Goal: Transaction & Acquisition: Purchase product/service

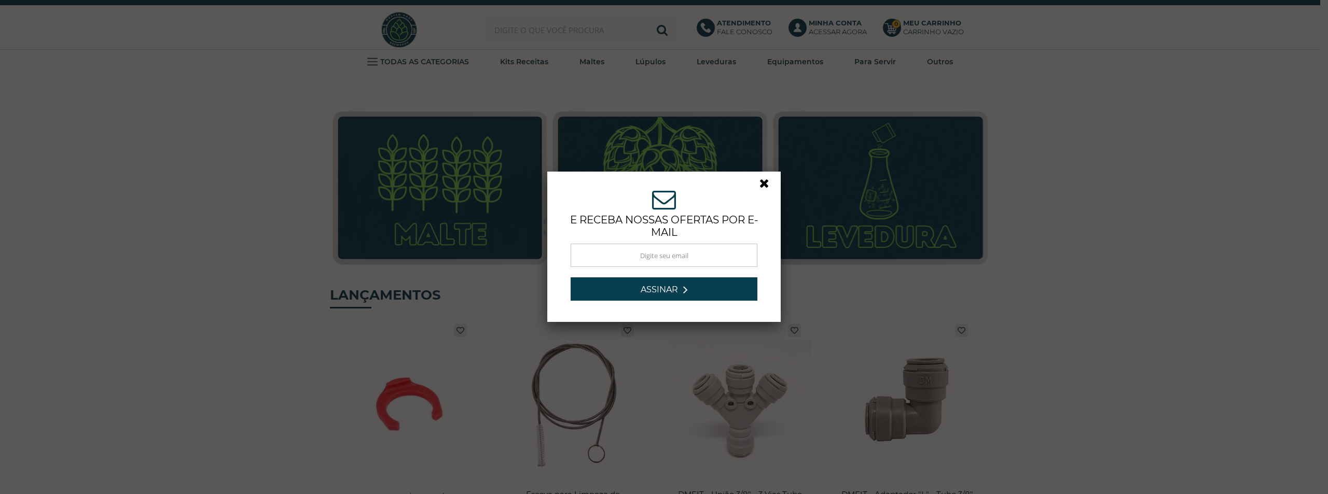
click at [768, 184] on link at bounding box center [768, 186] width 19 height 19
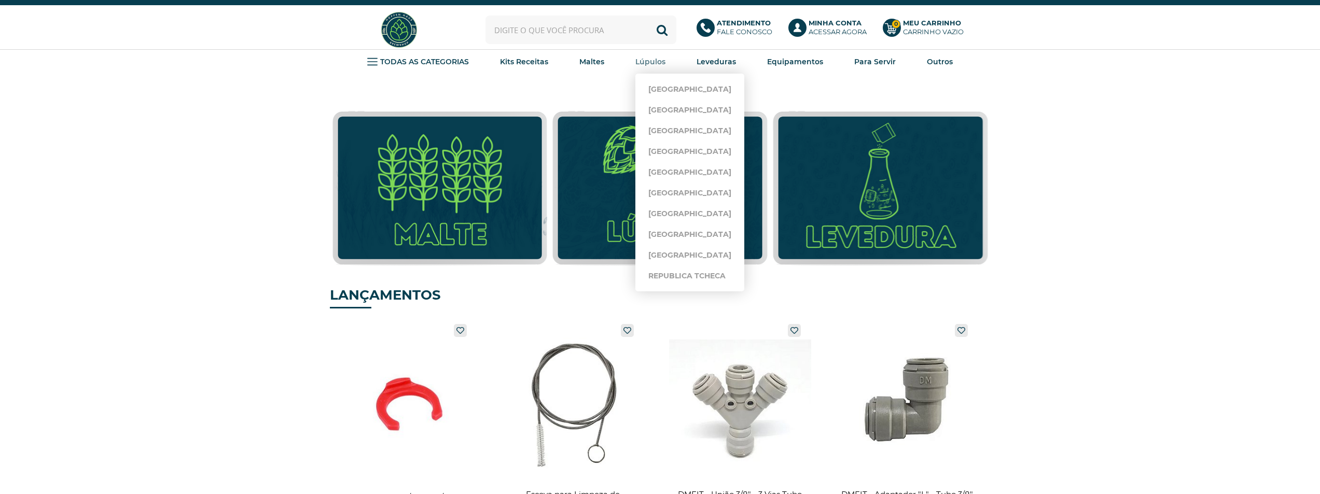
click at [653, 63] on strong "Lúpulos" at bounding box center [650, 61] width 30 height 9
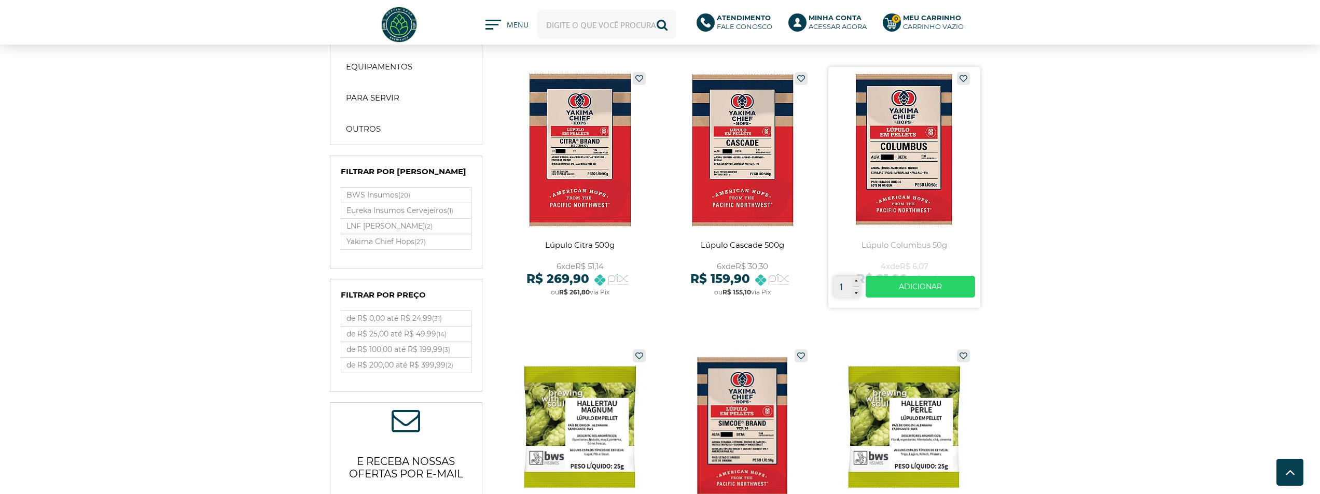
scroll to position [311, 0]
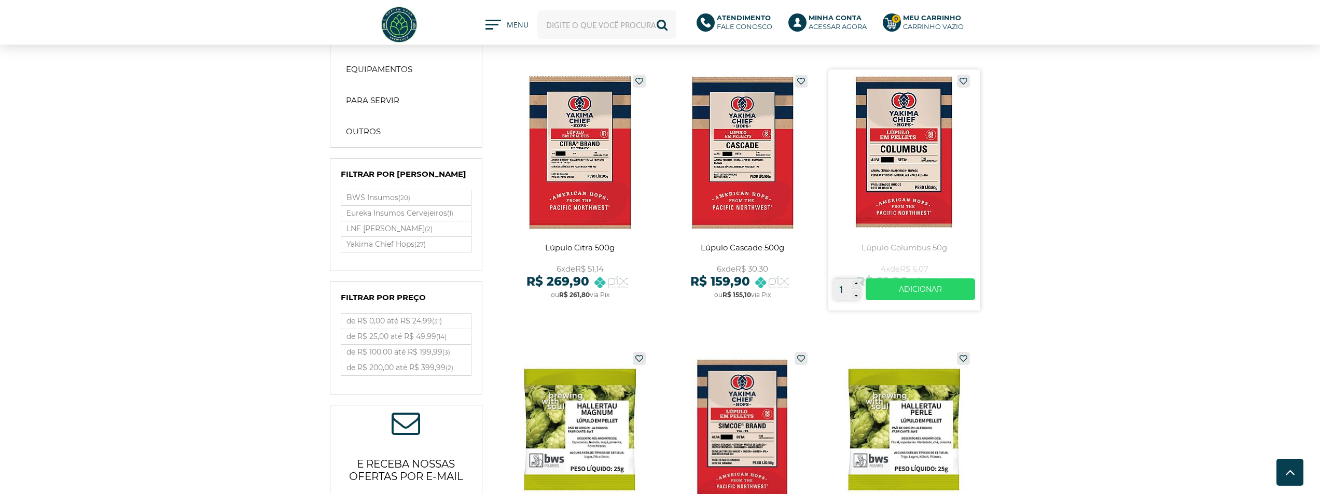
click at [932, 175] on link at bounding box center [904, 189] width 152 height 241
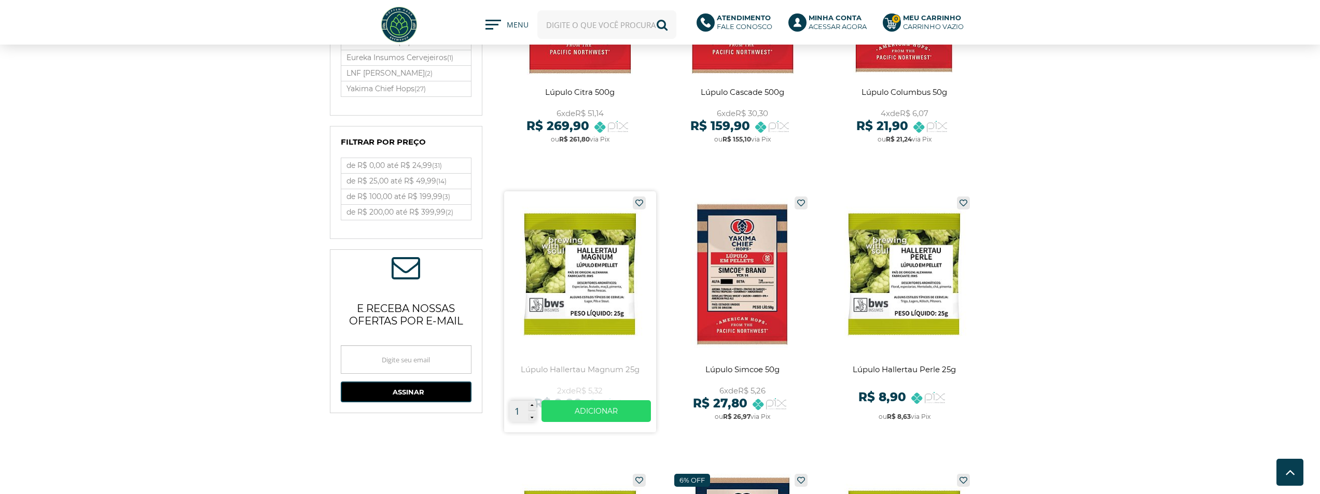
click at [593, 258] on link at bounding box center [580, 311] width 152 height 241
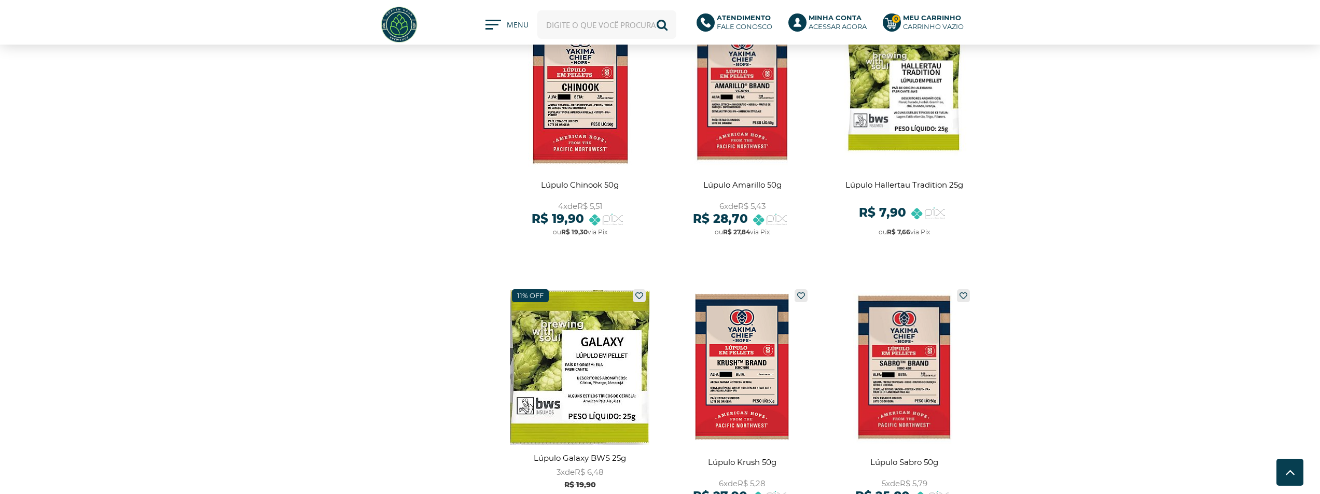
scroll to position [1193, 0]
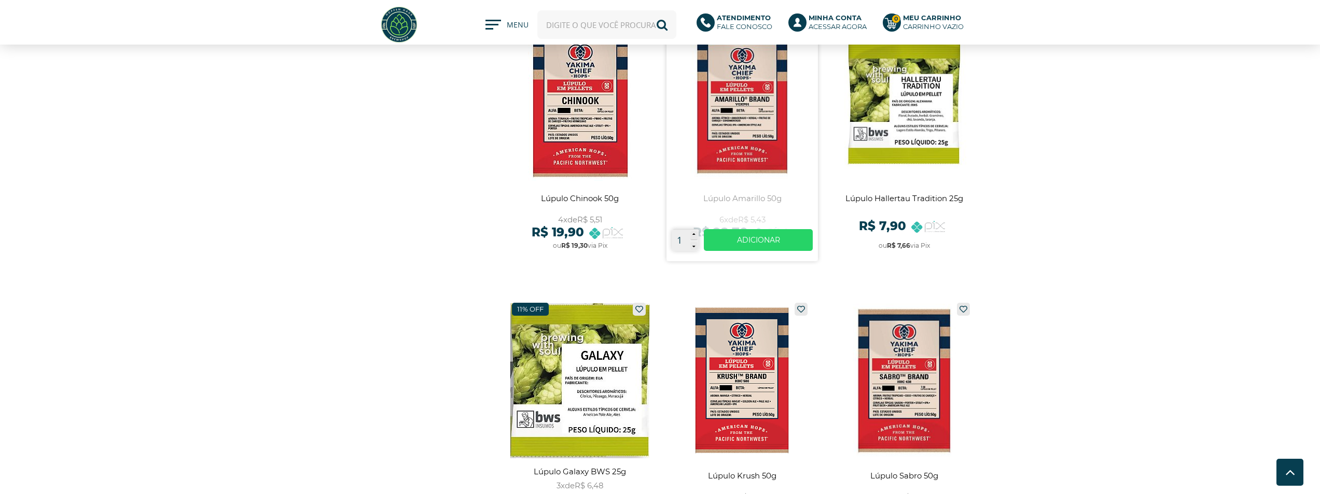
click at [747, 127] on link at bounding box center [742, 140] width 152 height 241
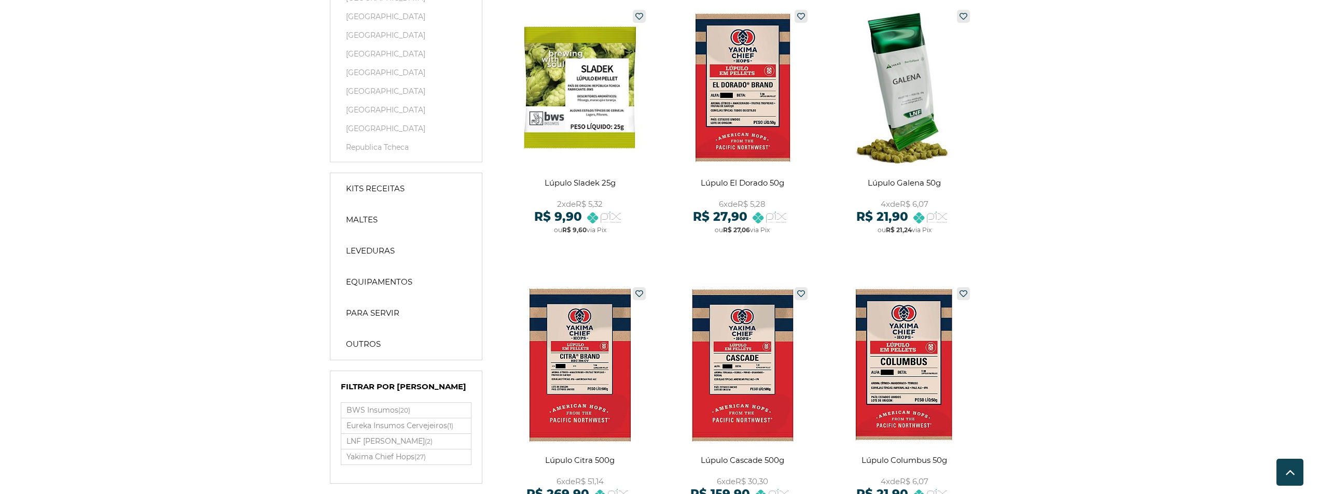
scroll to position [0, 0]
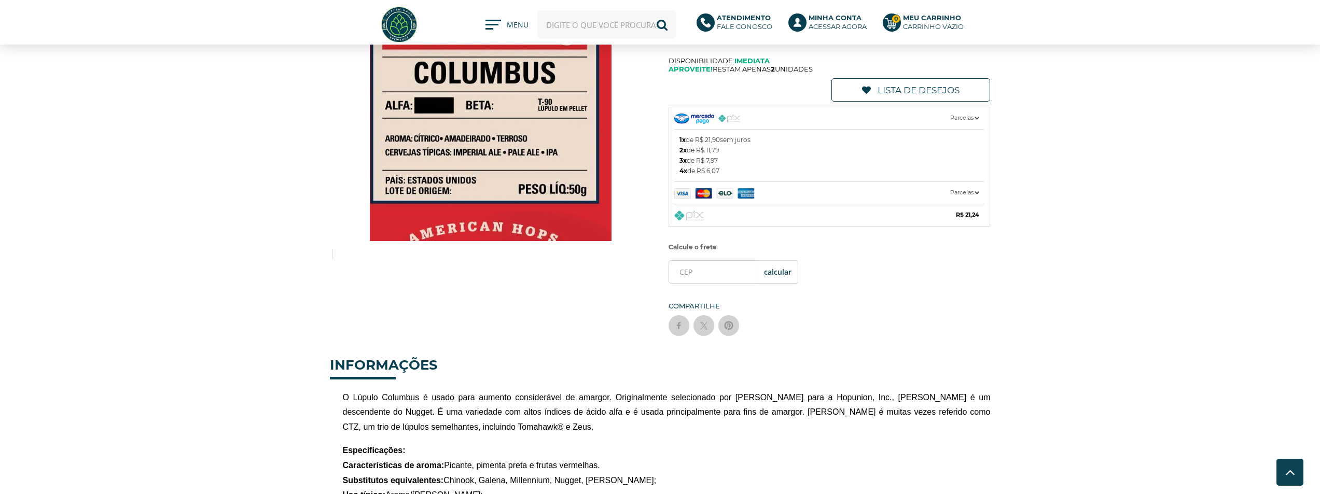
scroll to position [52, 0]
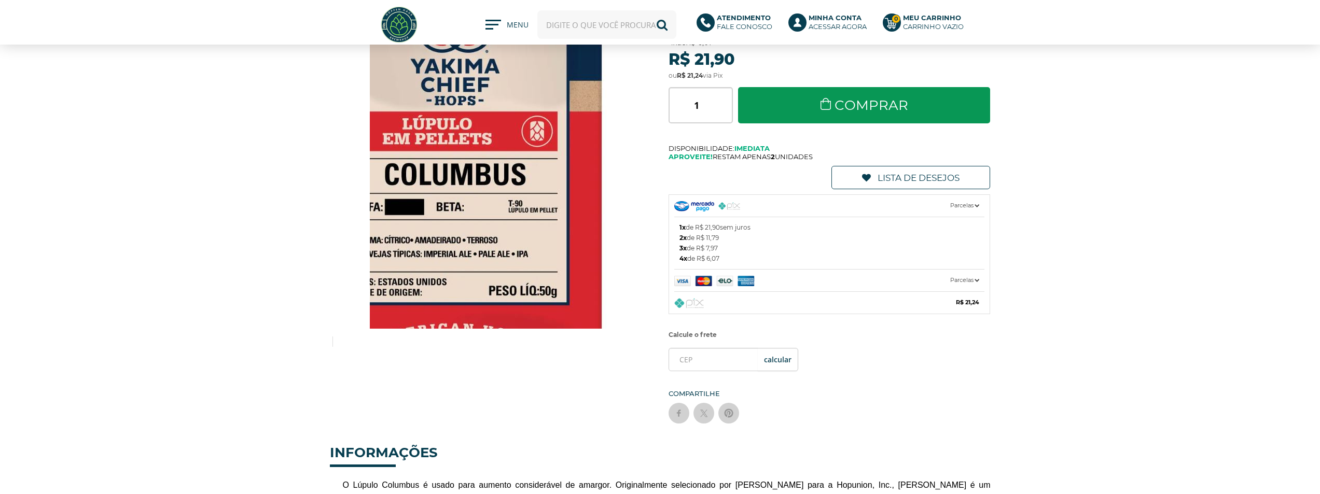
click at [605, 25] on input "text" at bounding box center [606, 24] width 139 height 29
type input "chinook"
click at [648, 10] on button "Buscar" at bounding box center [662, 24] width 29 height 29
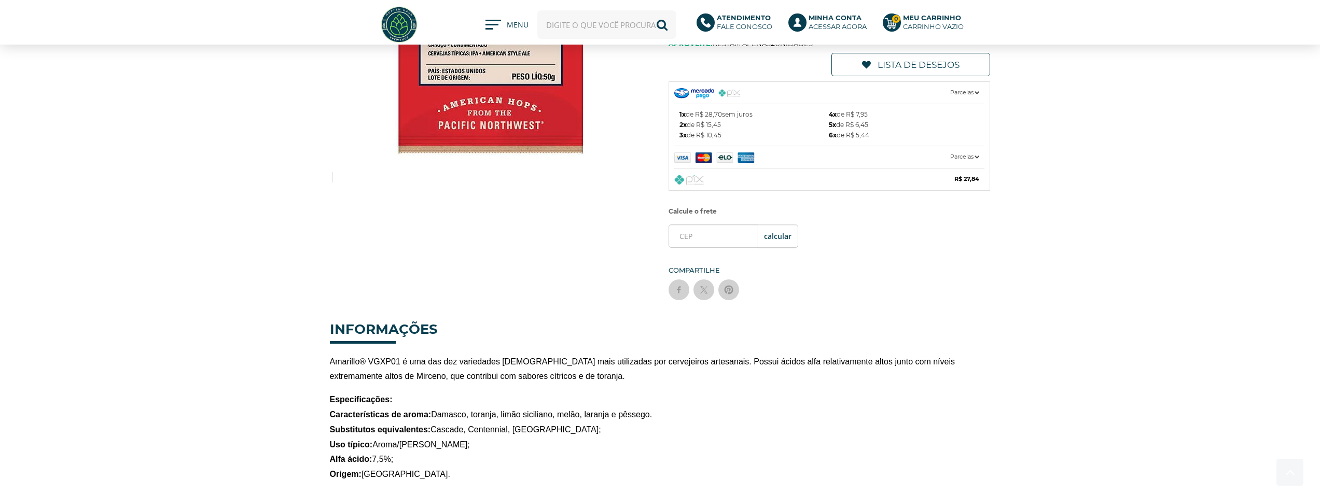
scroll to position [311, 0]
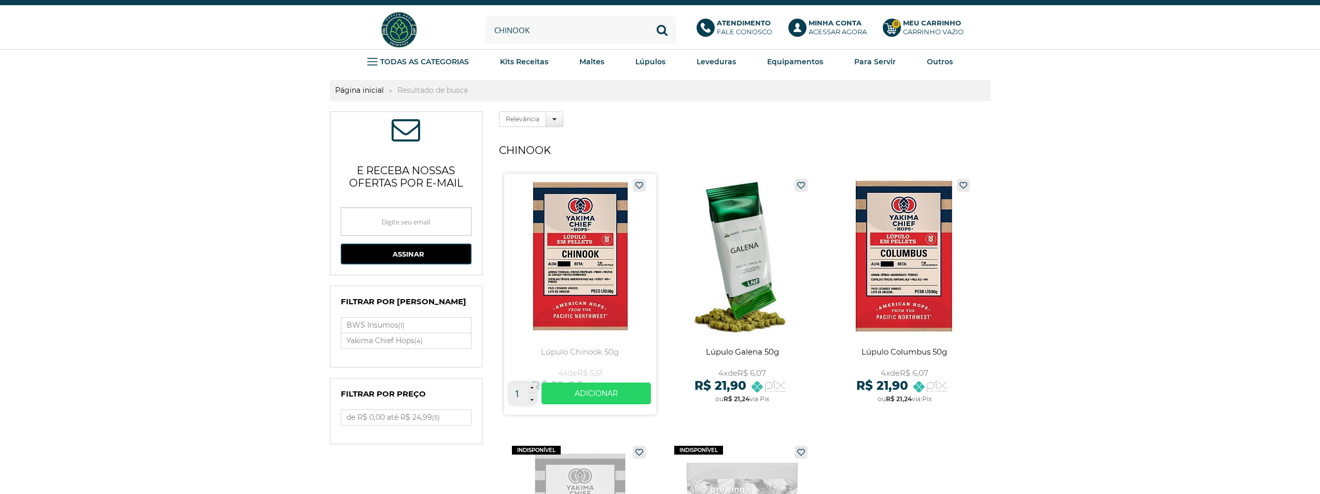
click at [587, 249] on link at bounding box center [580, 294] width 152 height 241
